Goal: Ask a question

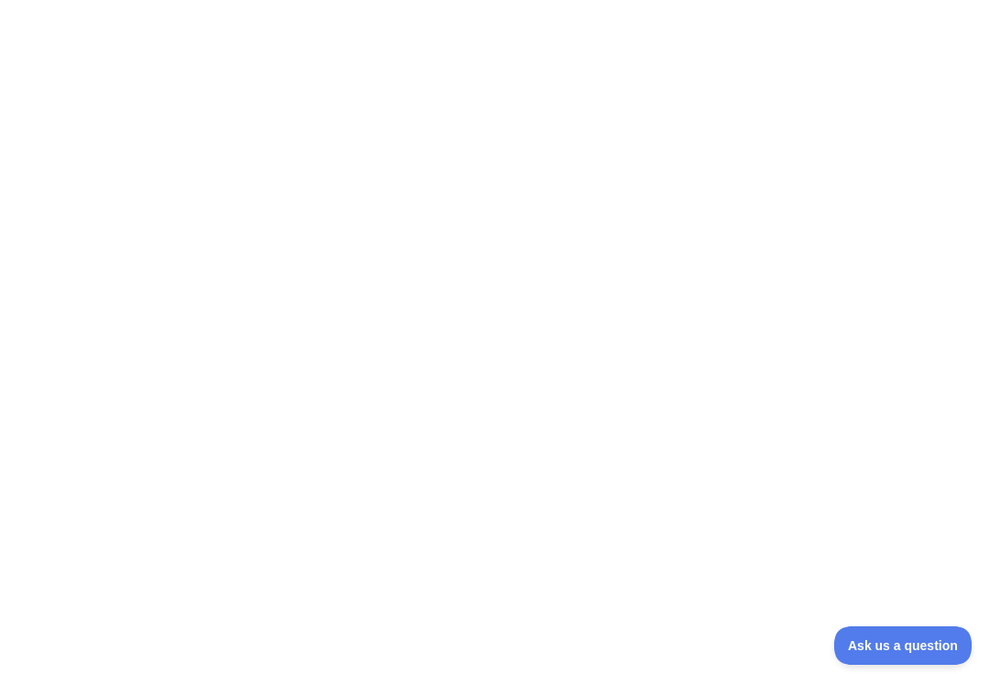
click at [940, 644] on span "Ask us a question" at bounding box center [903, 645] width 138 height 13
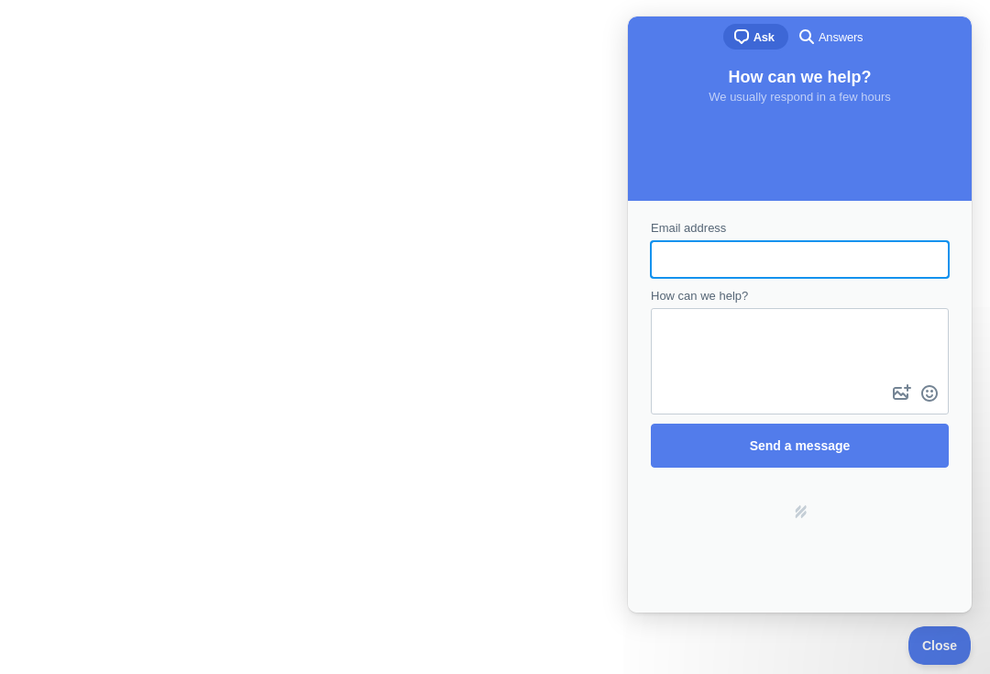
click at [959, 655] on button "Close" at bounding box center [940, 645] width 62 height 39
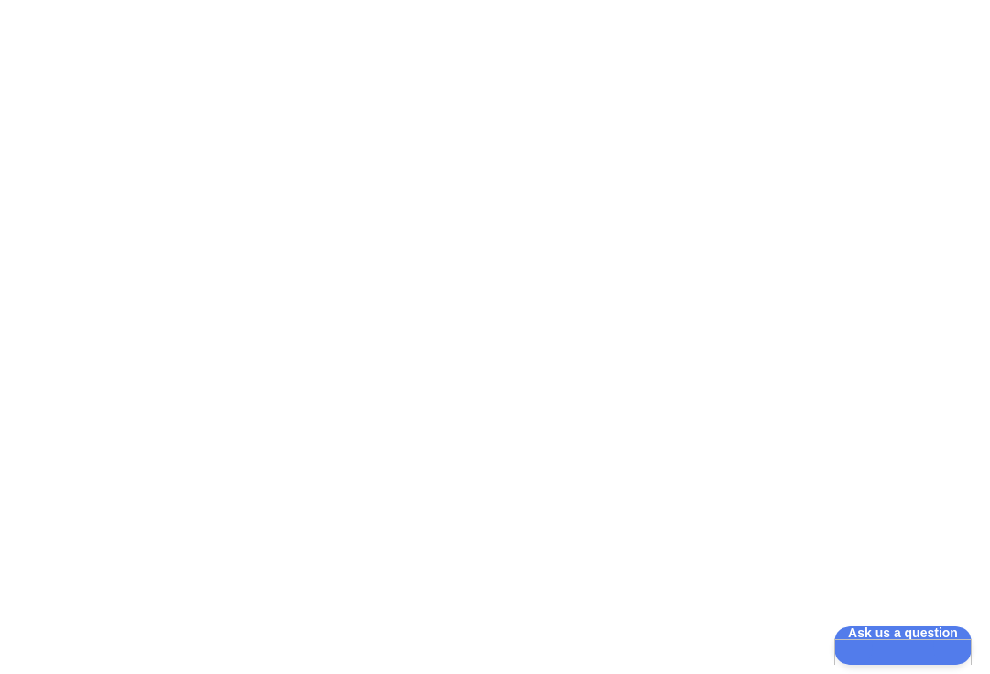
click at [909, 654] on button "Ask us a question" at bounding box center [903, 645] width 138 height 39
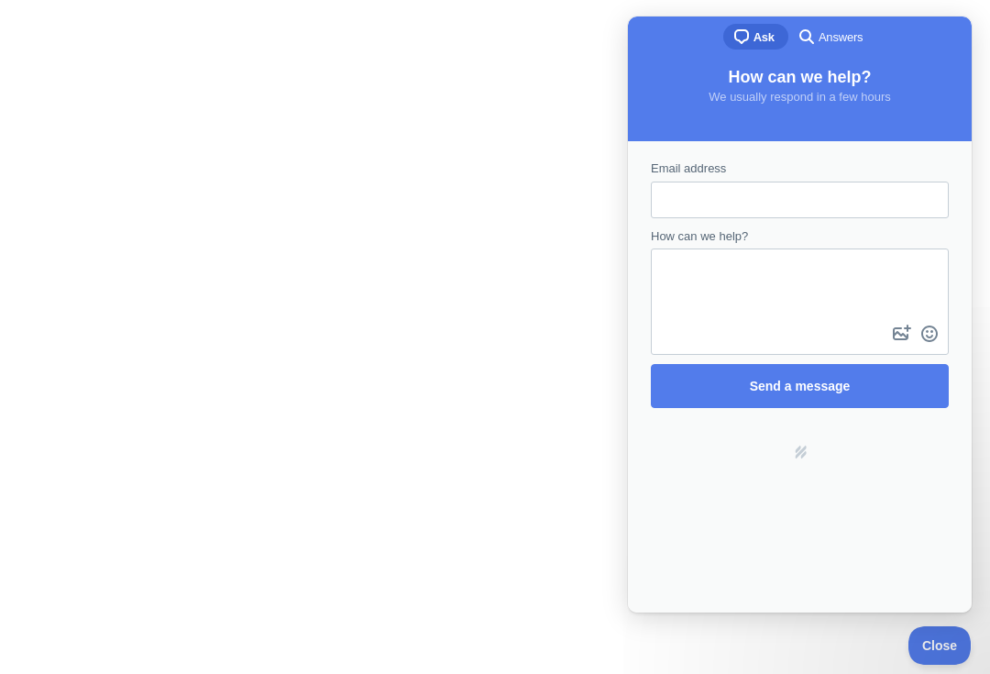
click at [884, 388] on span "Send a message" at bounding box center [800, 386] width 258 height 42
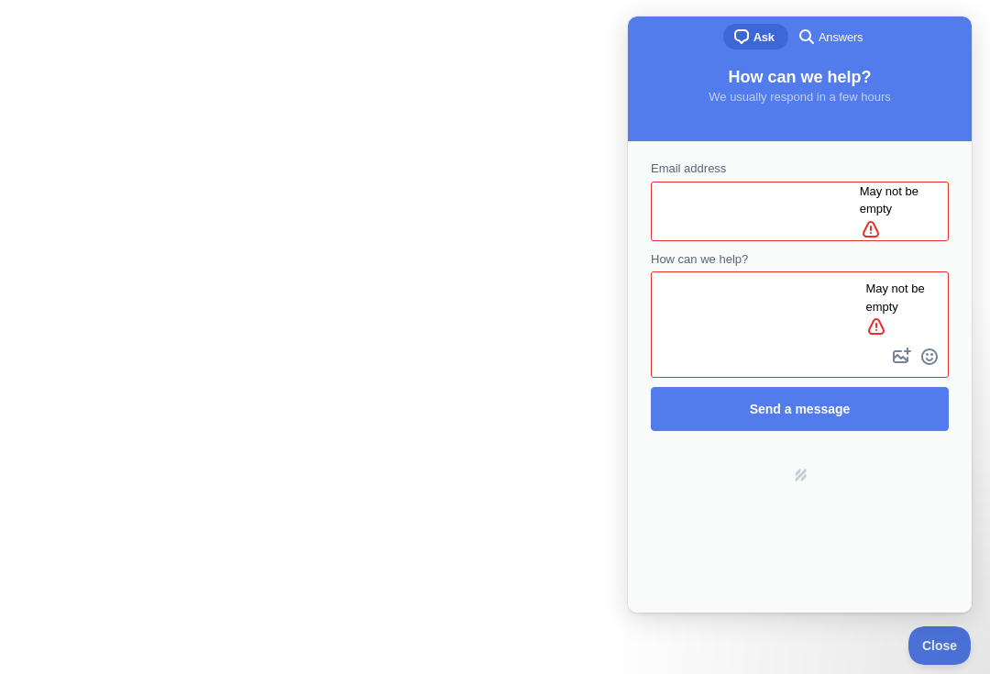
click at [848, 194] on input "Email address" at bounding box center [763, 210] width 194 height 33
click at [711, 167] on span "Email address" at bounding box center [688, 168] width 75 height 14
click at [711, 194] on input "Email address" at bounding box center [763, 210] width 194 height 33
click at [685, 169] on span "Email address" at bounding box center [688, 168] width 75 height 14
click at [685, 194] on input "Email address" at bounding box center [763, 210] width 194 height 33
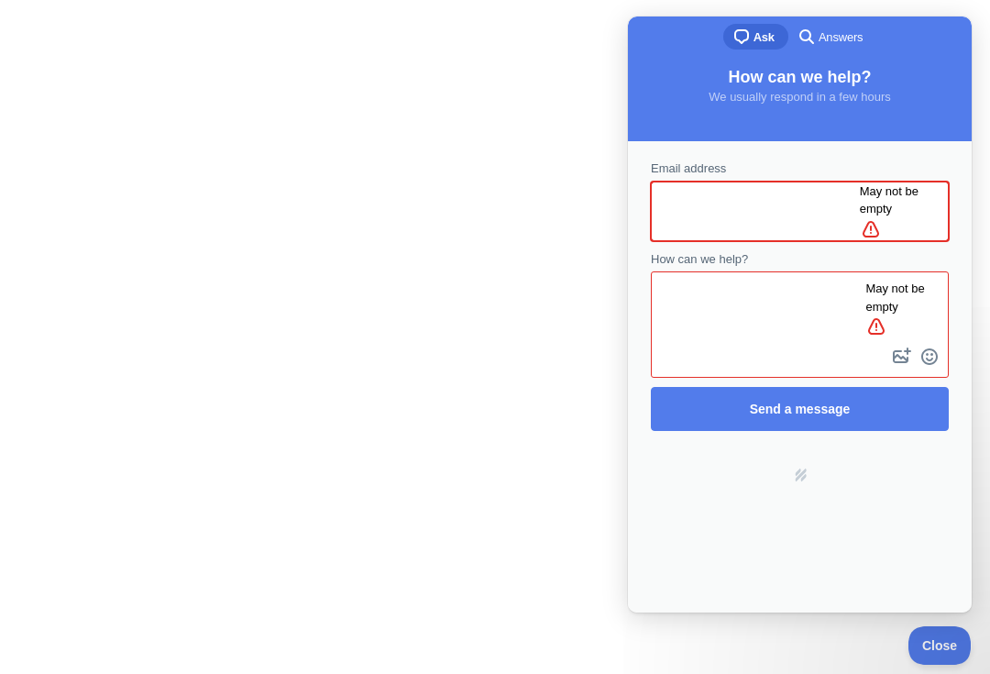
click at [726, 165] on span "Email address" at bounding box center [688, 168] width 75 height 14
click at [726, 194] on input "Email address" at bounding box center [763, 210] width 194 height 33
click at [725, 165] on span "Email address" at bounding box center [688, 168] width 75 height 14
click at [725, 194] on input "Email address" at bounding box center [763, 210] width 194 height 33
click at [545, 360] on div at bounding box center [495, 337] width 990 height 674
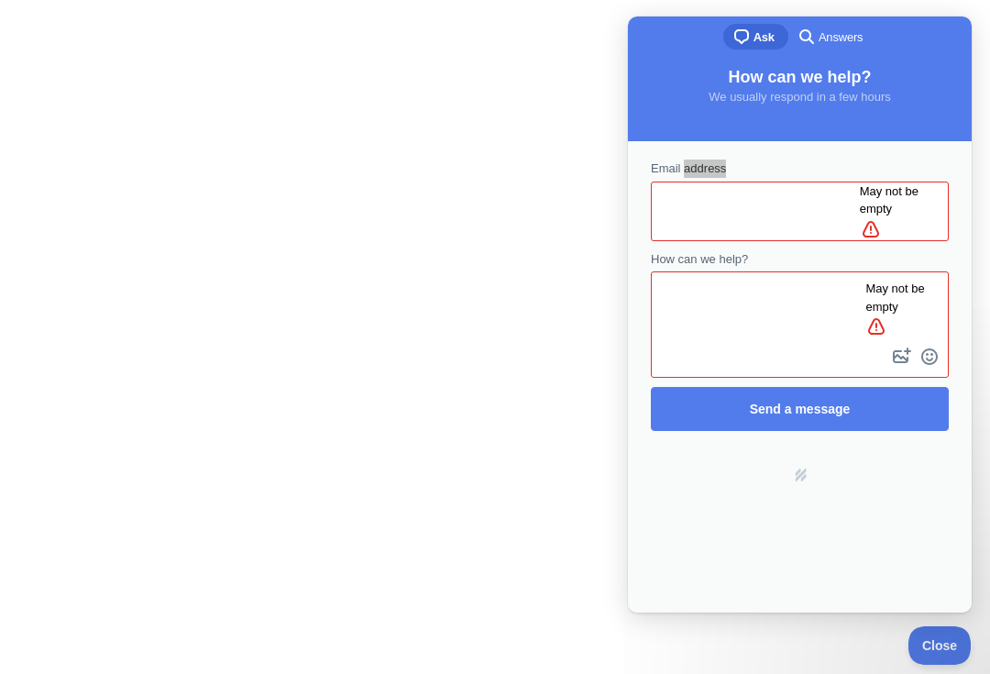
click at [598, 245] on div at bounding box center [495, 337] width 990 height 674
